Goal: Information Seeking & Learning: Check status

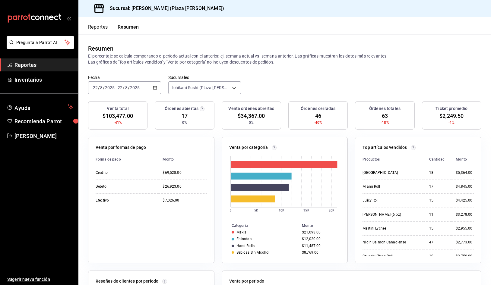
click at [36, 69] on span "Reportes" at bounding box center [43, 65] width 59 height 8
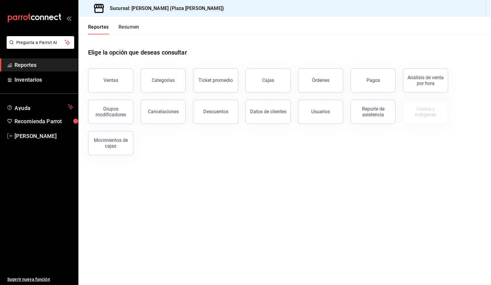
click at [31, 94] on div "Pregunta a Parrot AI Reportes Inventarios Ayuda Recomienda Parrot JOSE GARCIA S…" at bounding box center [39, 160] width 78 height 249
click at [33, 82] on span "Inventarios" at bounding box center [43, 80] width 59 height 8
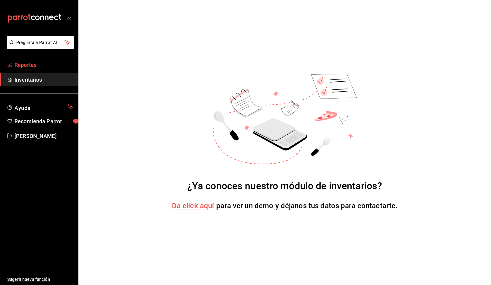
click at [41, 65] on span "Reportes" at bounding box center [43, 65] width 59 height 8
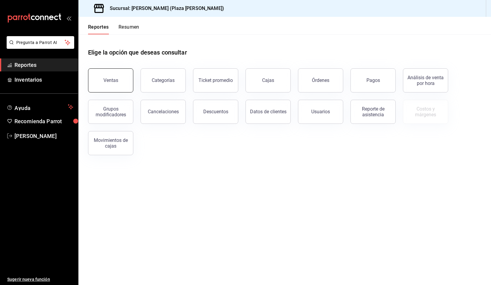
click at [120, 84] on button "Ventas" at bounding box center [110, 80] width 45 height 24
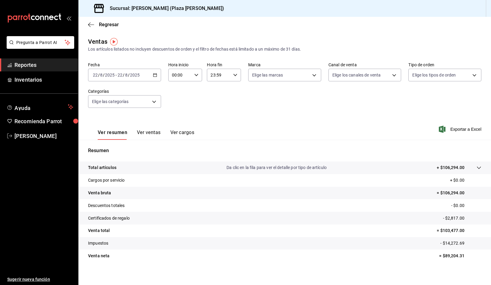
click at [45, 65] on span "Reportes" at bounding box center [43, 65] width 59 height 8
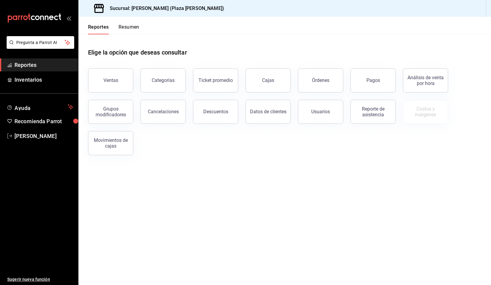
click at [136, 24] on button "Resumen" at bounding box center [128, 29] width 21 height 10
click at [331, 119] on button "Usuarios" at bounding box center [320, 112] width 45 height 24
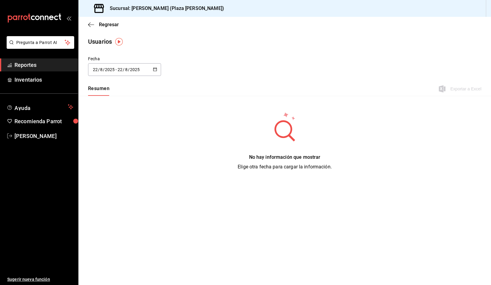
click at [154, 70] on icon "button" at bounding box center [155, 69] width 4 height 4
click at [119, 132] on li "Mes actual" at bounding box center [116, 130] width 57 height 14
type input "[DATE]"
type input "1"
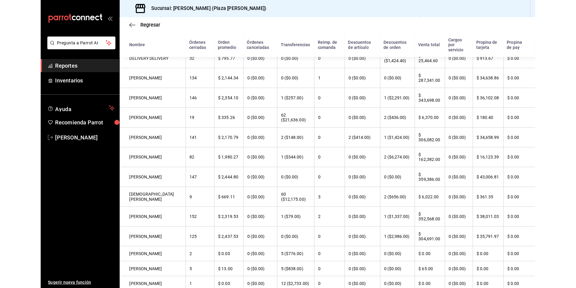
scroll to position [121, 0]
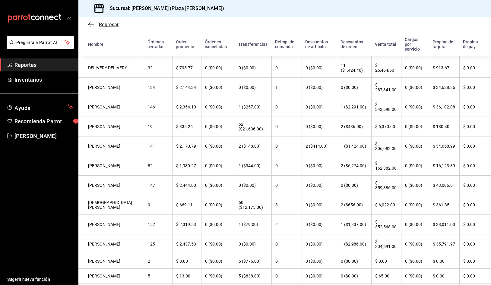
click at [104, 24] on span "Regresar" at bounding box center [109, 25] width 20 height 6
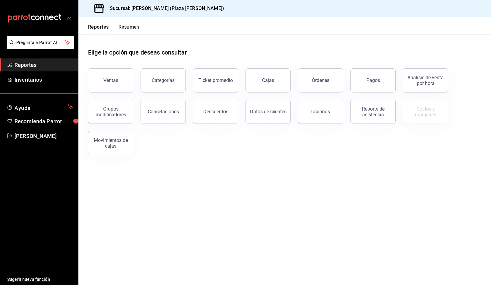
click at [128, 27] on button "Resumen" at bounding box center [128, 29] width 21 height 10
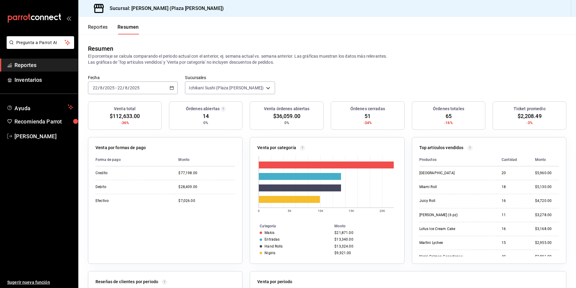
click at [20, 60] on link "Reportes" at bounding box center [39, 64] width 78 height 13
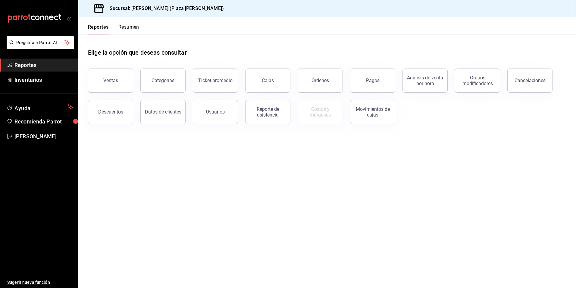
click at [126, 29] on button "Resumen" at bounding box center [128, 29] width 21 height 10
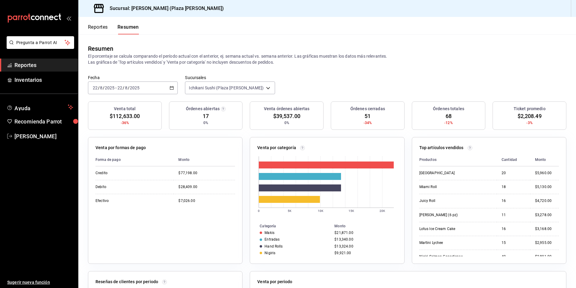
click at [96, 27] on button "Reportes" at bounding box center [98, 29] width 20 height 10
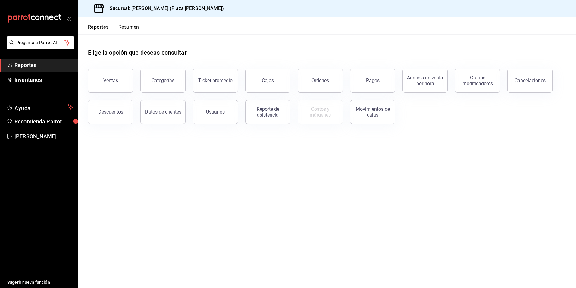
click at [126, 28] on button "Resumen" at bounding box center [128, 29] width 21 height 10
